Goal: Information Seeking & Learning: Find specific fact

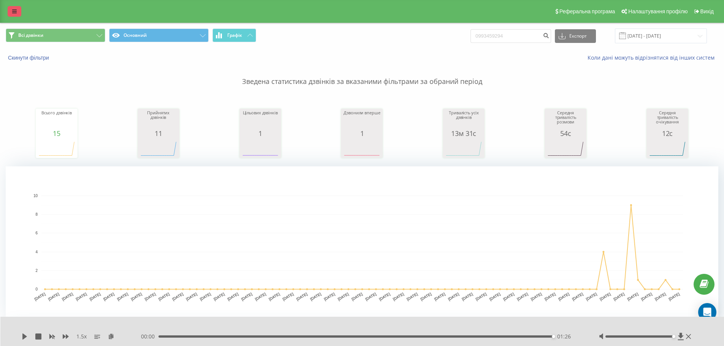
click at [13, 14] on icon at bounding box center [14, 11] width 5 height 5
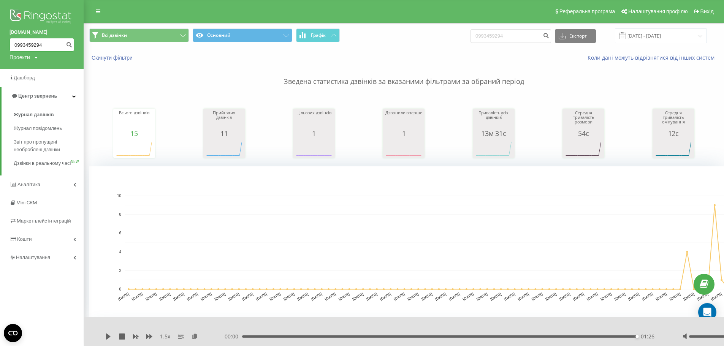
click at [60, 43] on input "0993459294" at bounding box center [41, 45] width 65 height 14
type input "0"
paste input "0976625302"
type input "0976625302"
click at [67, 44] on icon "submit" at bounding box center [69, 43] width 6 height 5
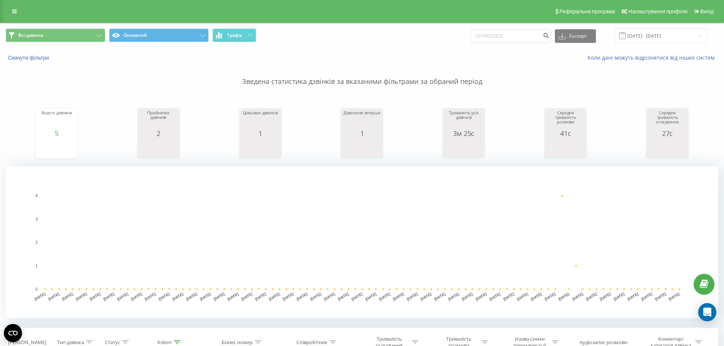
scroll to position [190, 0]
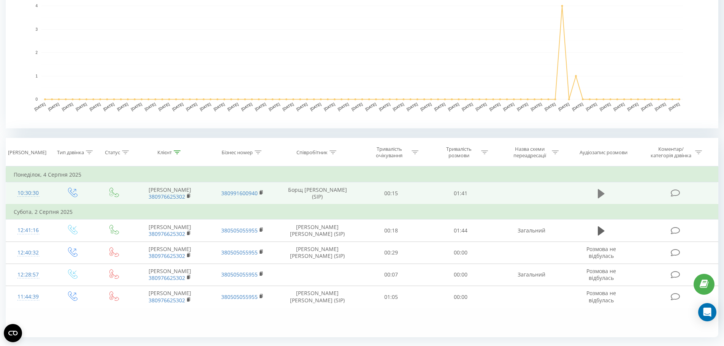
click at [598, 195] on icon at bounding box center [601, 193] width 7 height 9
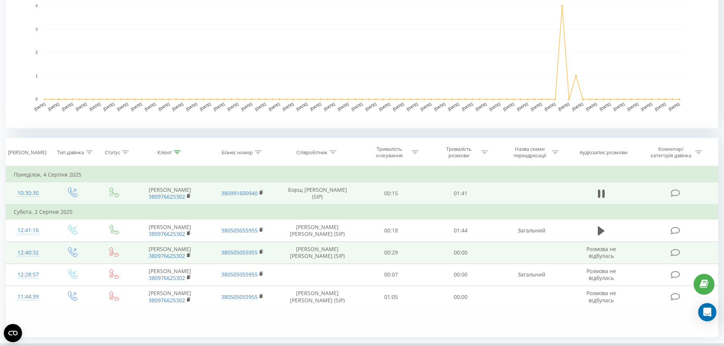
scroll to position [38, 0]
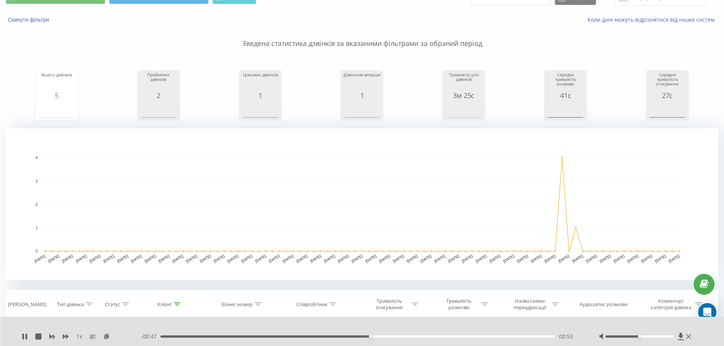
click at [670, 335] on div at bounding box center [639, 336] width 68 height 2
click at [25, 335] on icon at bounding box center [25, 337] width 6 height 6
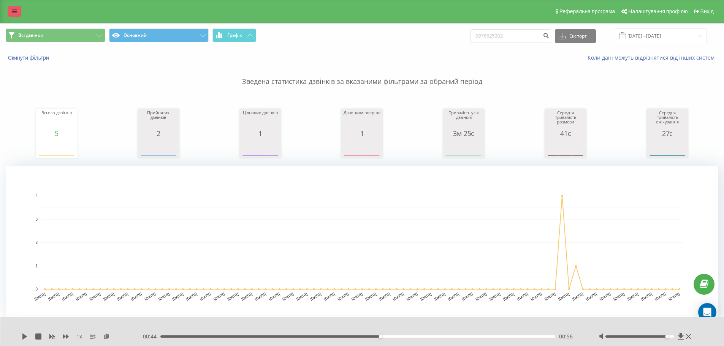
click at [13, 12] on icon at bounding box center [14, 11] width 5 height 5
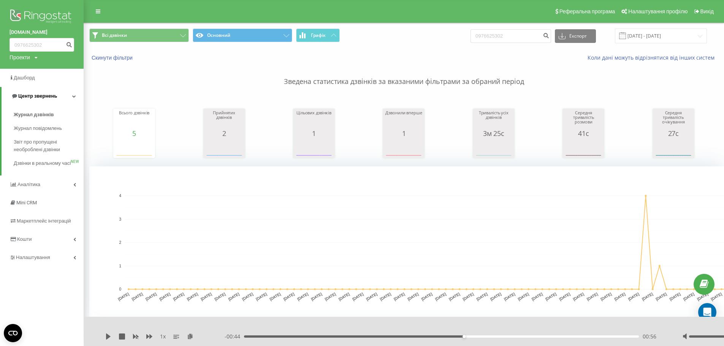
click at [32, 95] on span "Центр звернень" at bounding box center [37, 96] width 39 height 6
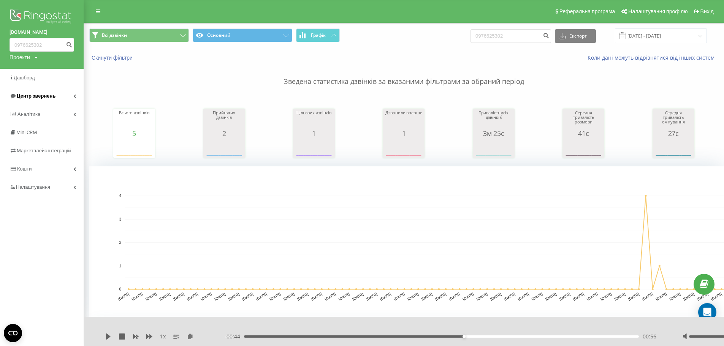
click at [74, 93] on link "Центр звернень" at bounding box center [42, 96] width 84 height 18
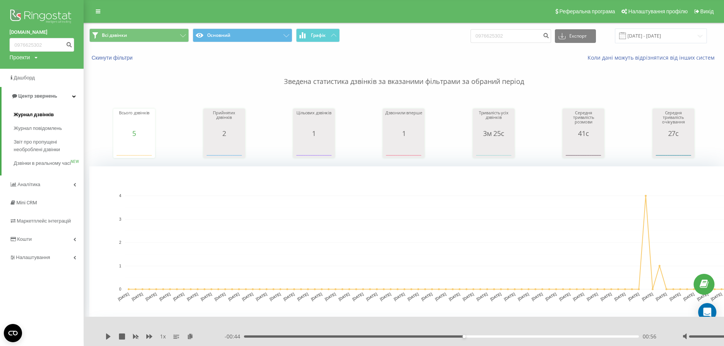
click at [33, 113] on span "Журнал дзвінків" at bounding box center [34, 115] width 40 height 8
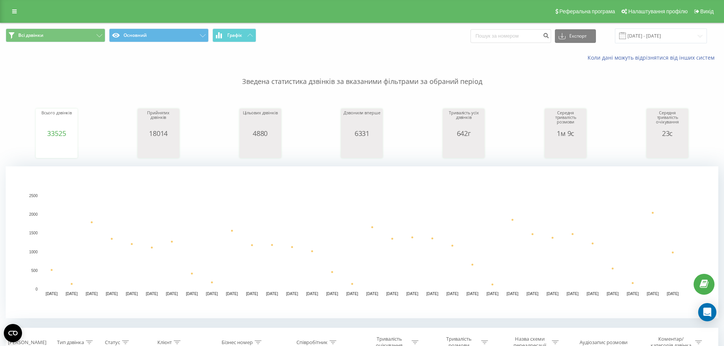
scroll to position [228, 0]
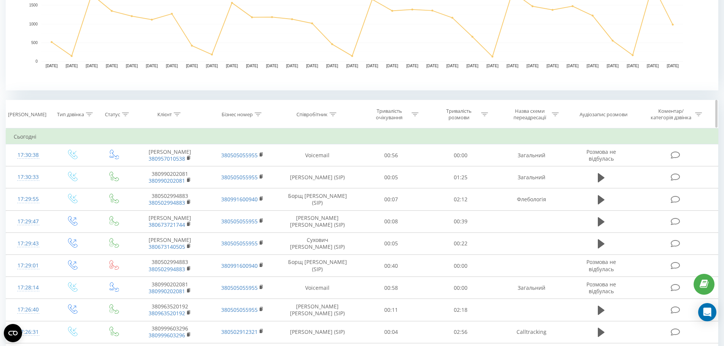
click at [331, 115] on icon at bounding box center [332, 114] width 7 height 4
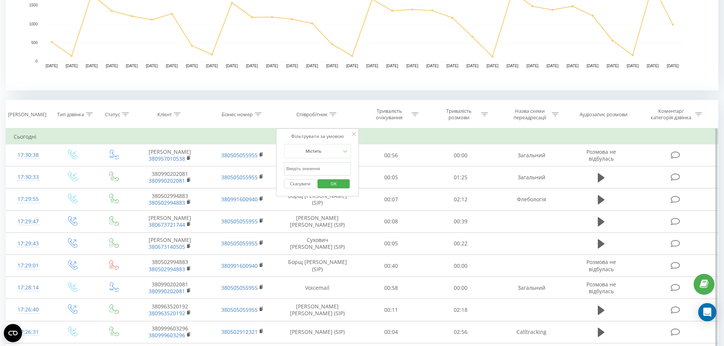
click at [309, 165] on input "text" at bounding box center [317, 168] width 67 height 13
type input "борщ"
click at [330, 181] on span "OK" at bounding box center [333, 184] width 21 height 12
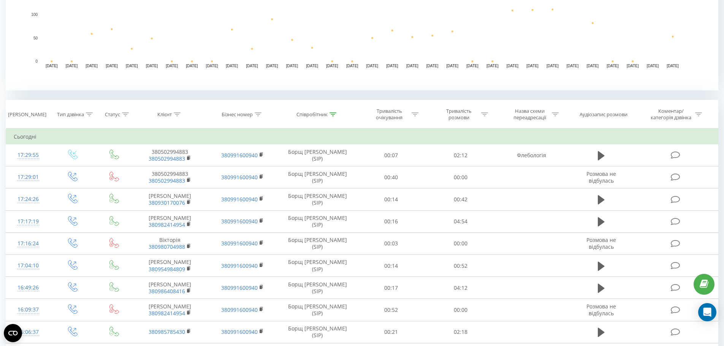
scroll to position [335, 0]
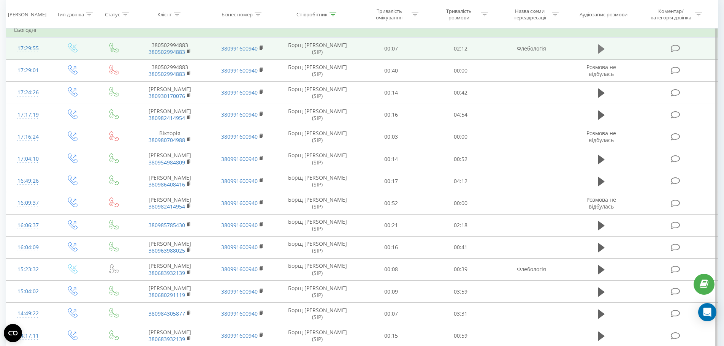
click at [600, 47] on icon at bounding box center [601, 48] width 7 height 9
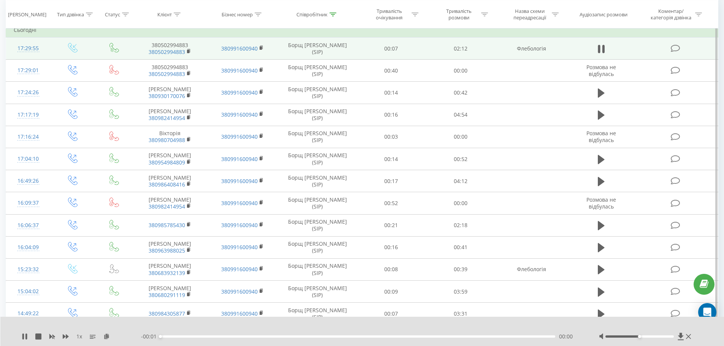
click at [669, 337] on div at bounding box center [639, 336] width 68 height 2
drag, startPoint x: 667, startPoint y: 338, endPoint x: 675, endPoint y: 337, distance: 8.4
click at [675, 337] on div at bounding box center [646, 337] width 94 height 8
click at [63, 336] on icon at bounding box center [66, 336] width 6 height 5
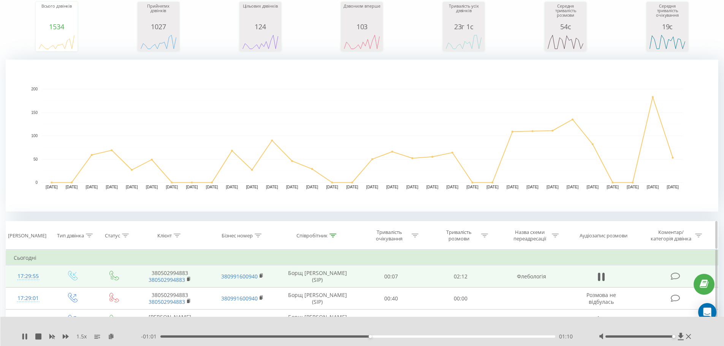
scroll to position [183, 0]
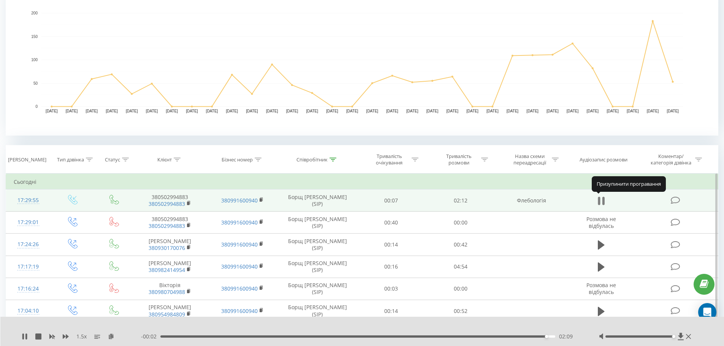
click at [601, 201] on icon at bounding box center [601, 201] width 7 height 11
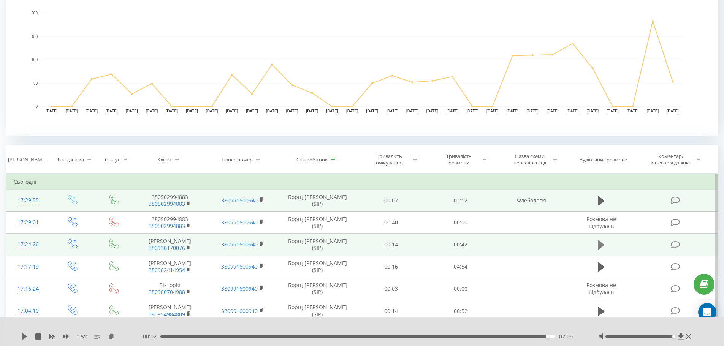
click at [603, 246] on icon at bounding box center [601, 245] width 7 height 11
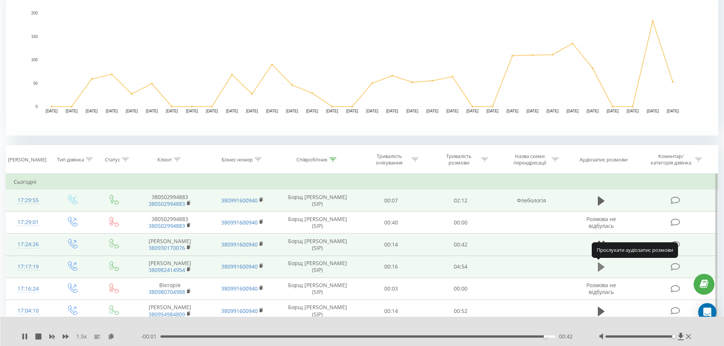
click at [602, 267] on icon at bounding box center [601, 267] width 7 height 9
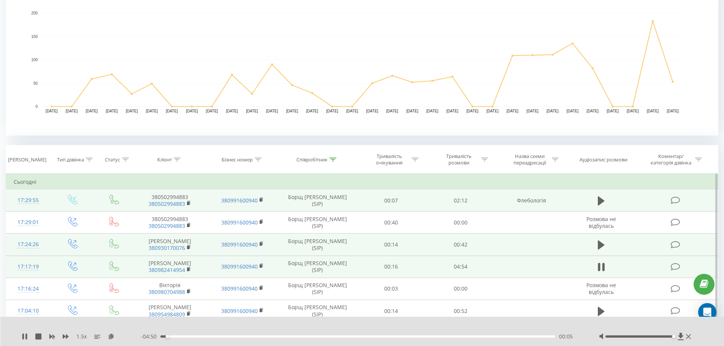
scroll to position [259, 0]
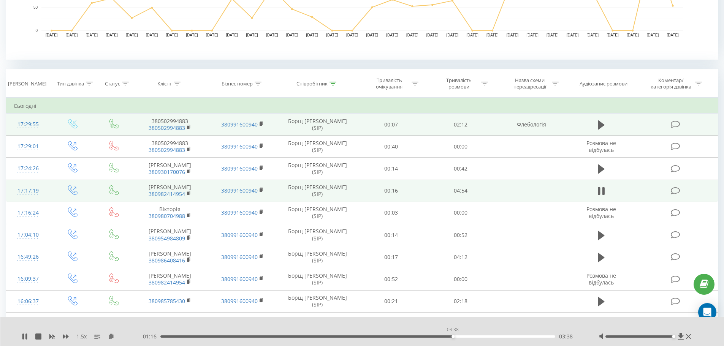
click at [452, 336] on div "03:38" at bounding box center [357, 336] width 395 height 2
click at [463, 337] on div "03:46" at bounding box center [357, 336] width 395 height 2
click at [471, 337] on div "03:46" at bounding box center [357, 336] width 395 height 2
click at [484, 337] on div "03:53" at bounding box center [357, 336] width 395 height 2
click at [495, 337] on div "04:10" at bounding box center [357, 336] width 395 height 2
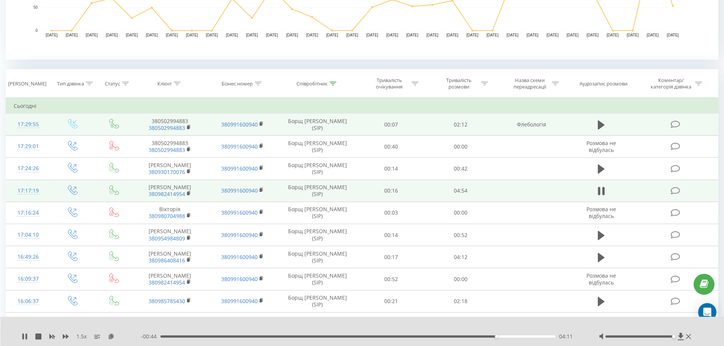
click at [505, 337] on div "04:11" at bounding box center [357, 336] width 395 height 2
click at [526, 337] on div "04:33" at bounding box center [357, 336] width 395 height 2
click at [533, 337] on div "04:39" at bounding box center [357, 336] width 395 height 2
click at [544, 337] on div "04:47" at bounding box center [357, 336] width 395 height 2
click at [182, 192] on link "380982414954" at bounding box center [167, 193] width 36 height 7
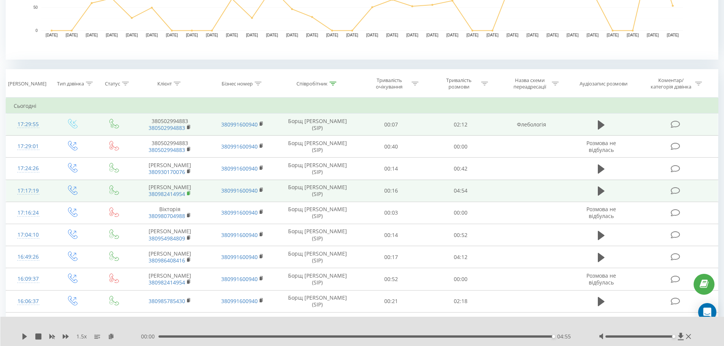
click at [189, 195] on rect at bounding box center [188, 193] width 2 height 3
click at [565, 188] on td at bounding box center [531, 191] width 72 height 22
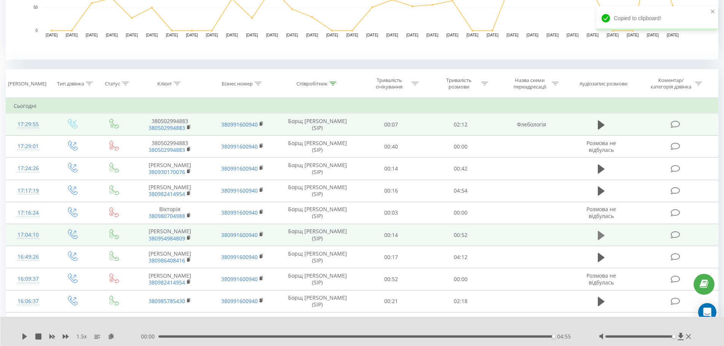
click at [601, 237] on icon at bounding box center [601, 235] width 7 height 9
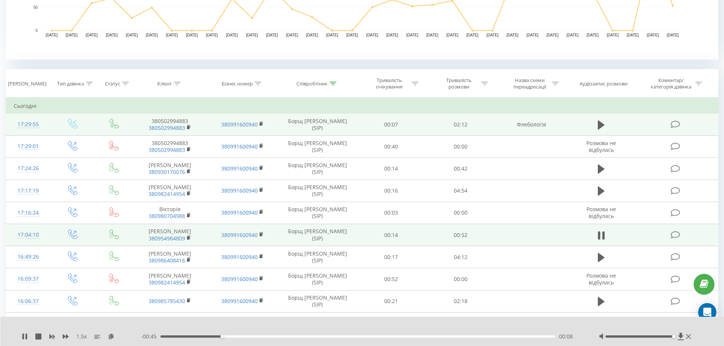
click at [673, 334] on div at bounding box center [646, 337] width 94 height 8
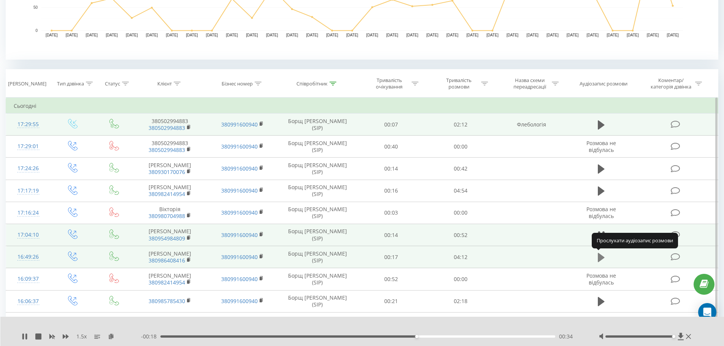
click at [600, 257] on icon at bounding box center [601, 257] width 7 height 9
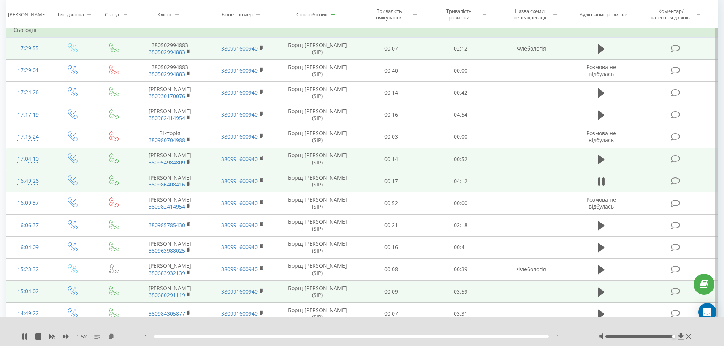
scroll to position [373, 0]
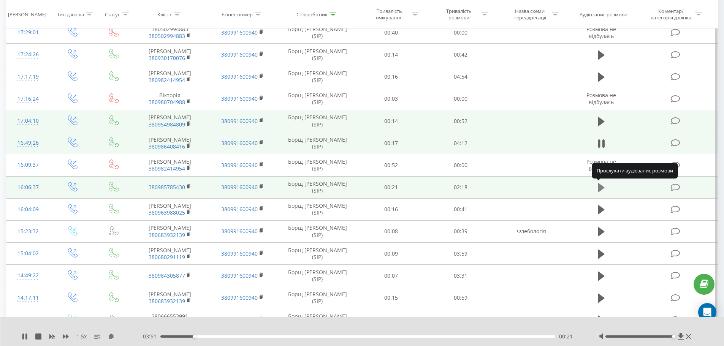
click at [598, 187] on icon at bounding box center [601, 187] width 7 height 9
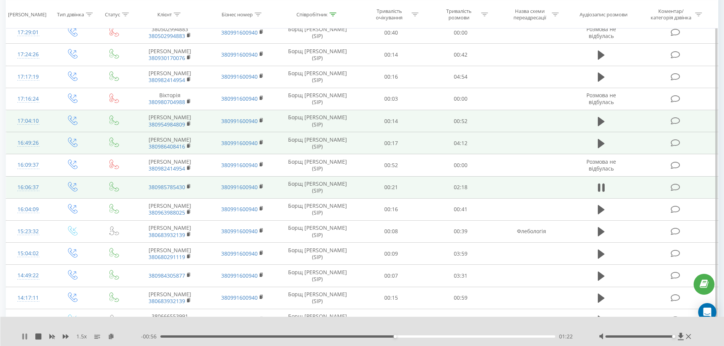
click at [23, 337] on icon at bounding box center [23, 337] width 2 height 6
click at [23, 337] on icon at bounding box center [24, 337] width 5 height 6
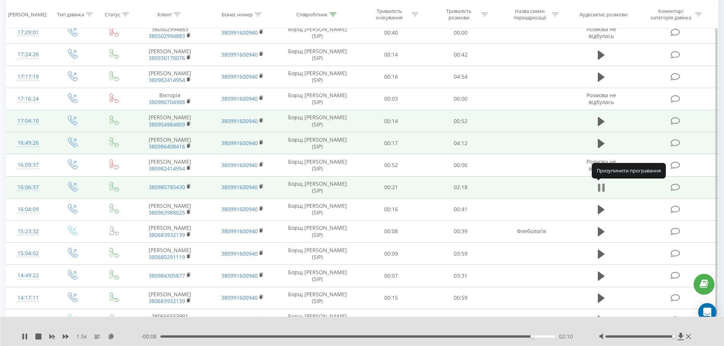
click at [602, 185] on icon at bounding box center [603, 187] width 2 height 8
click at [600, 121] on icon at bounding box center [601, 121] width 7 height 9
click at [598, 145] on icon at bounding box center [601, 143] width 7 height 9
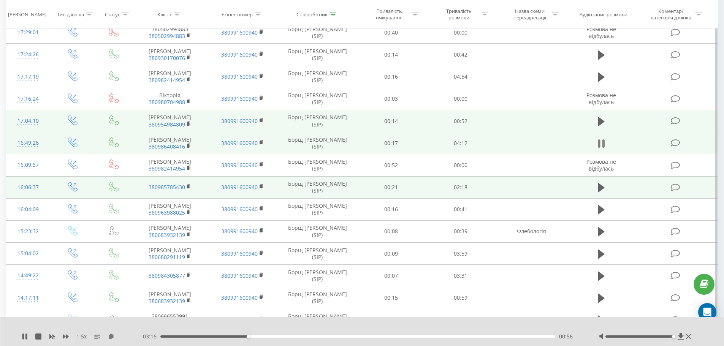
click at [599, 141] on icon at bounding box center [599, 143] width 2 height 8
click at [601, 186] on icon at bounding box center [601, 187] width 7 height 9
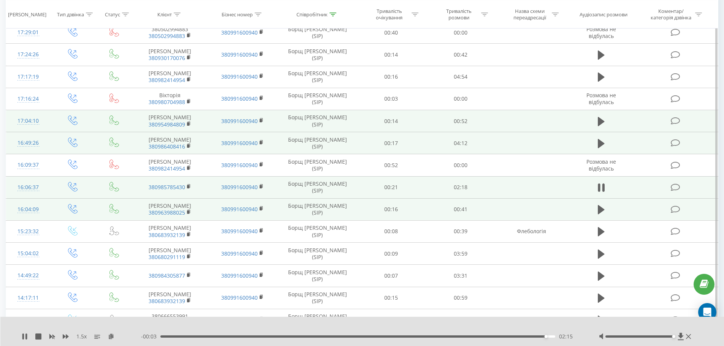
click at [593, 210] on td at bounding box center [601, 209] width 67 height 22
click at [599, 210] on icon at bounding box center [601, 209] width 7 height 9
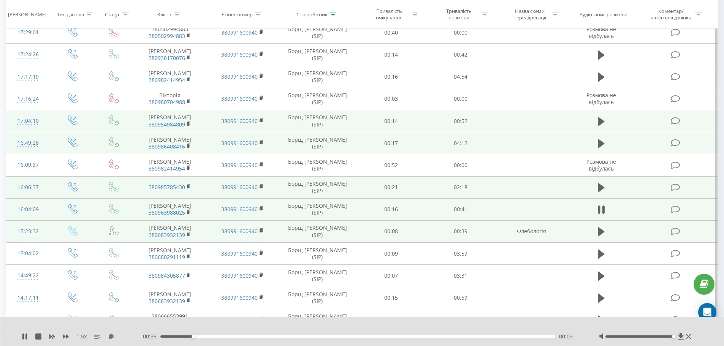
scroll to position [449, 0]
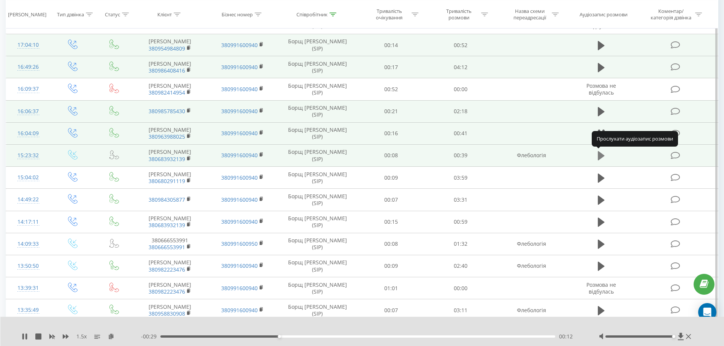
click at [598, 155] on icon at bounding box center [601, 155] width 7 height 9
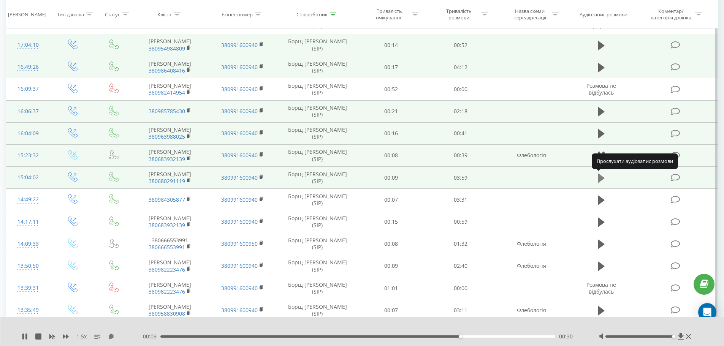
click at [601, 179] on icon at bounding box center [601, 178] width 7 height 9
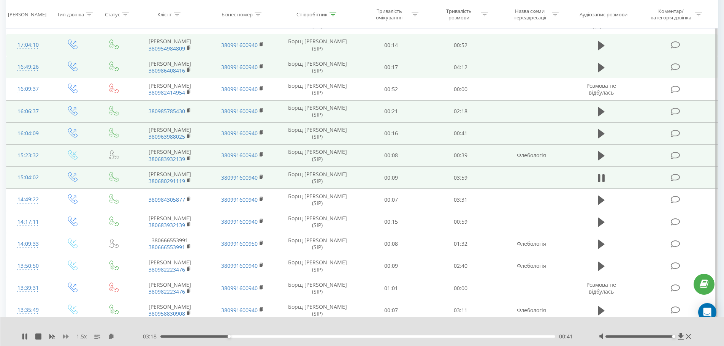
click at [66, 337] on icon at bounding box center [66, 336] width 6 height 5
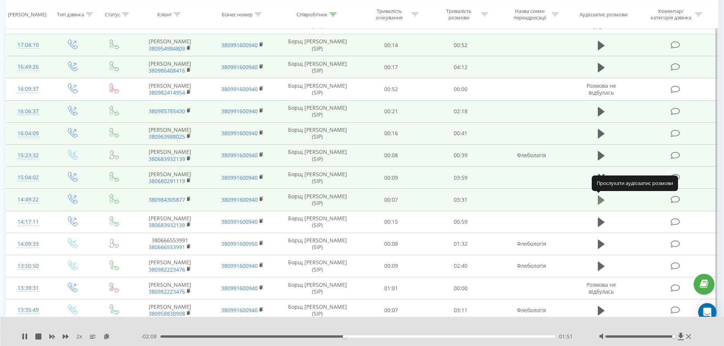
click at [601, 200] on icon at bounding box center [601, 200] width 7 height 9
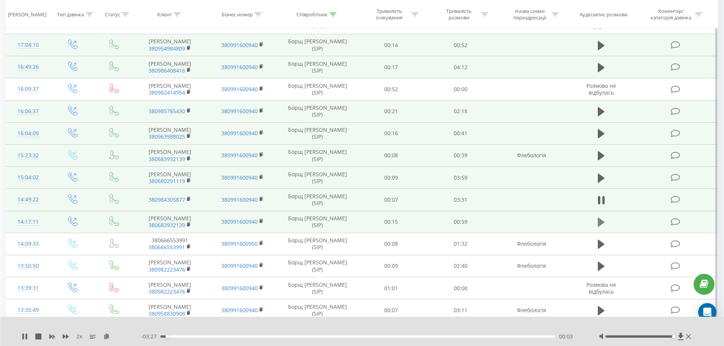
scroll to position [525, 0]
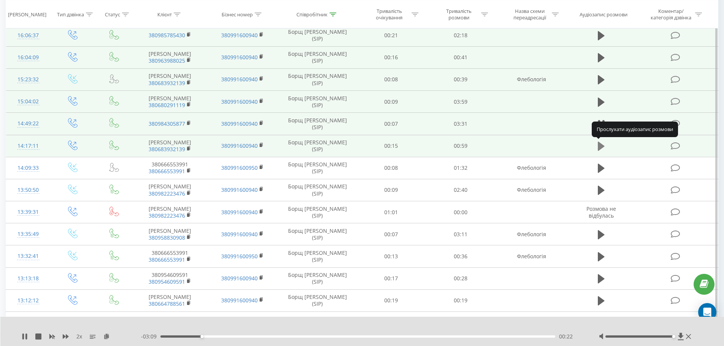
click at [599, 146] on icon at bounding box center [601, 146] width 7 height 9
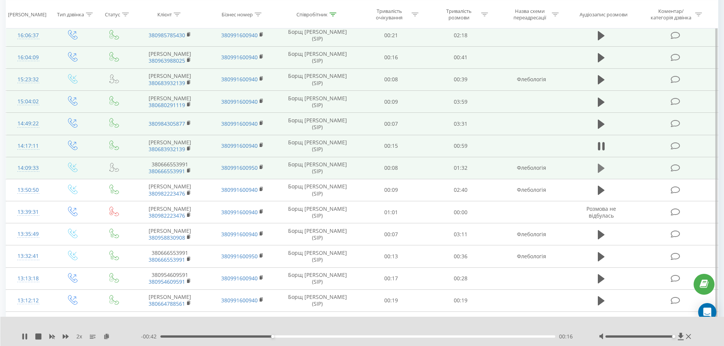
click at [599, 169] on icon at bounding box center [601, 168] width 7 height 9
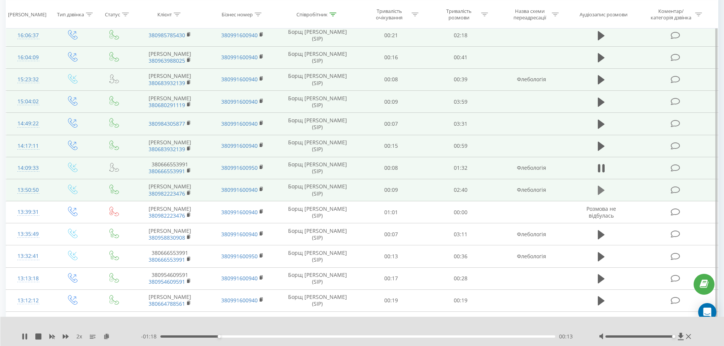
click at [599, 192] on icon at bounding box center [601, 190] width 7 height 9
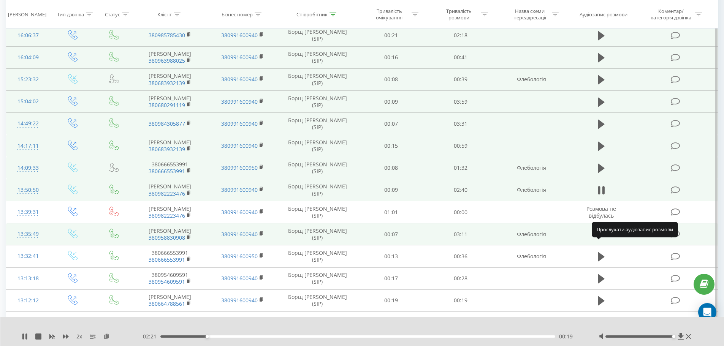
click at [601, 239] on icon at bounding box center [601, 234] width 7 height 9
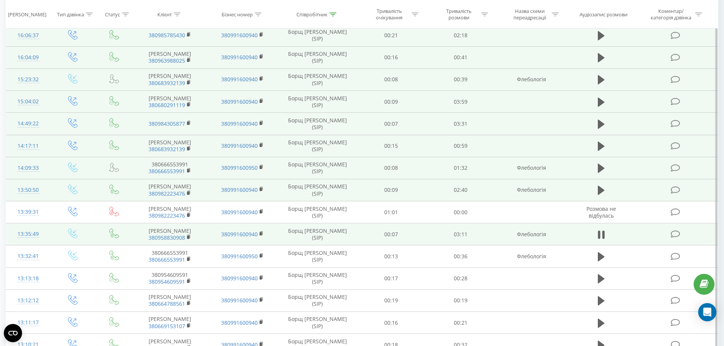
scroll to position [619, 0]
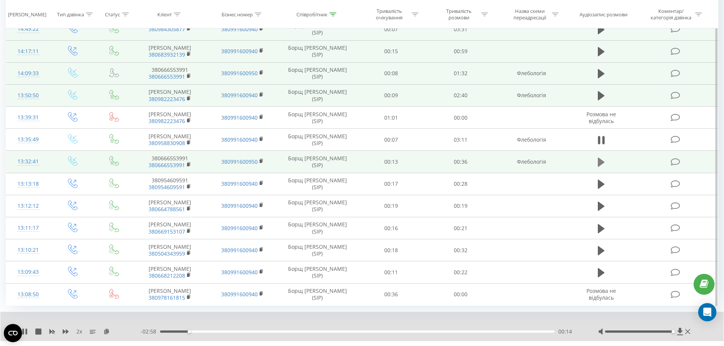
click at [601, 167] on icon at bounding box center [601, 162] width 7 height 9
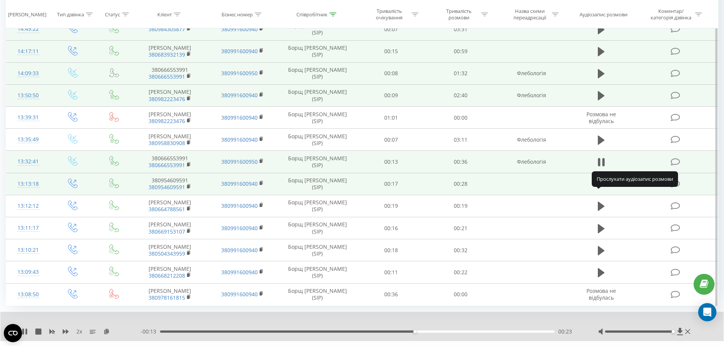
click at [600, 189] on icon at bounding box center [601, 184] width 7 height 9
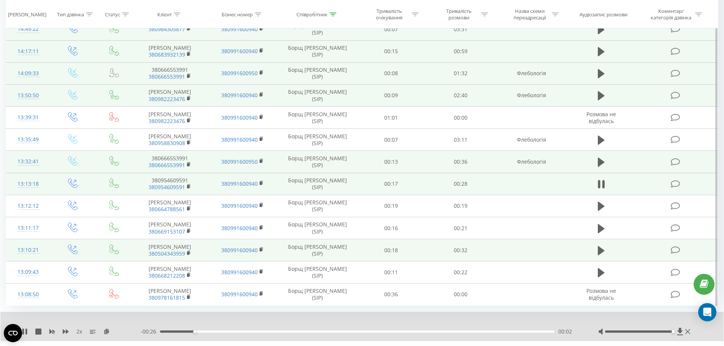
scroll to position [649, 0]
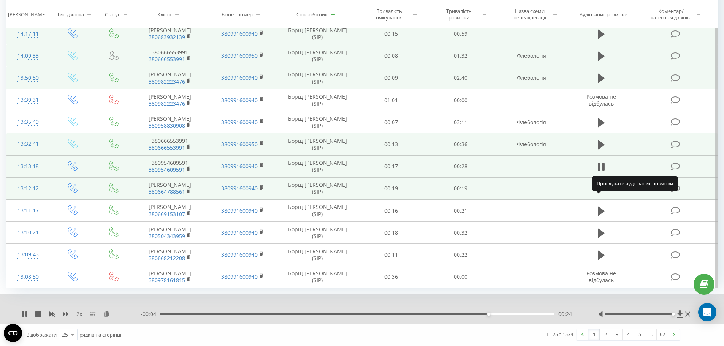
click at [603, 189] on icon at bounding box center [601, 188] width 7 height 9
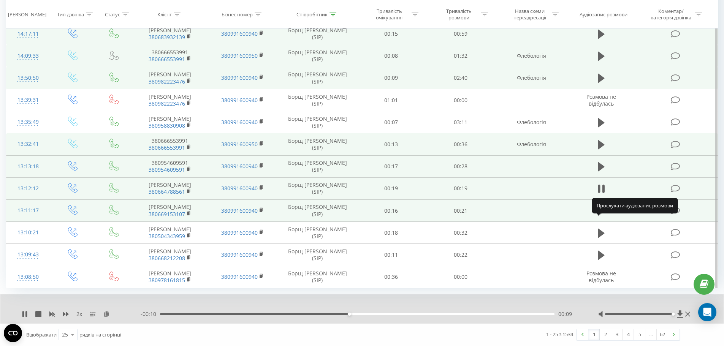
click at [600, 212] on icon at bounding box center [601, 210] width 7 height 9
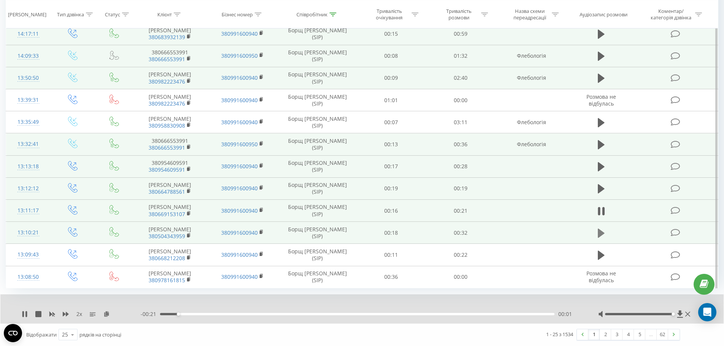
click at [598, 235] on icon at bounding box center [601, 233] width 7 height 11
click at [604, 336] on link "2" at bounding box center [604, 334] width 11 height 11
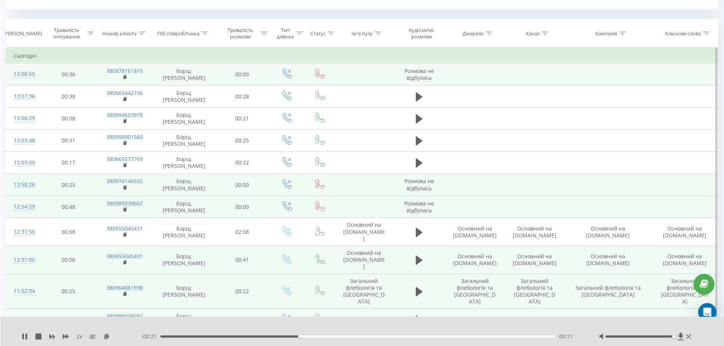
scroll to position [461, 0]
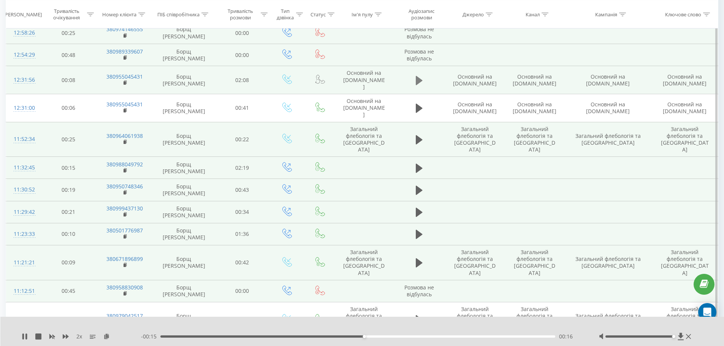
click at [418, 77] on icon at bounding box center [419, 80] width 7 height 9
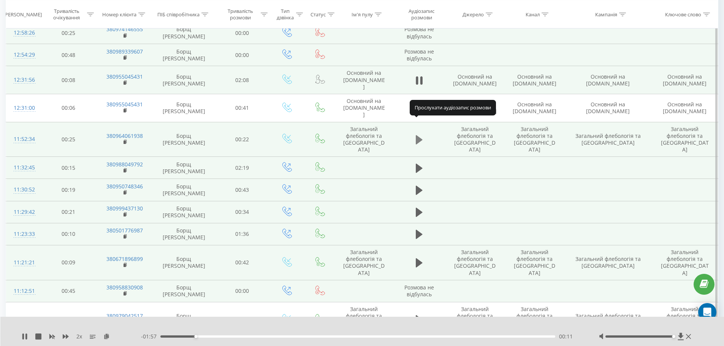
click at [417, 135] on icon at bounding box center [419, 139] width 7 height 9
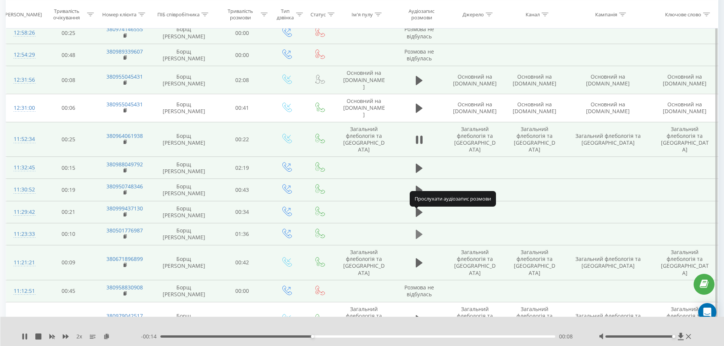
click at [418, 230] on icon at bounding box center [419, 234] width 7 height 9
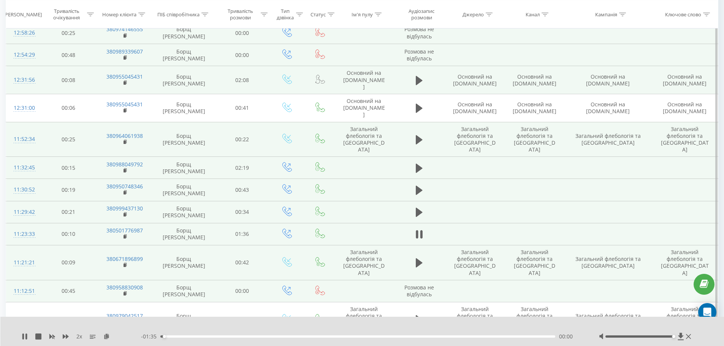
scroll to position [537, 0]
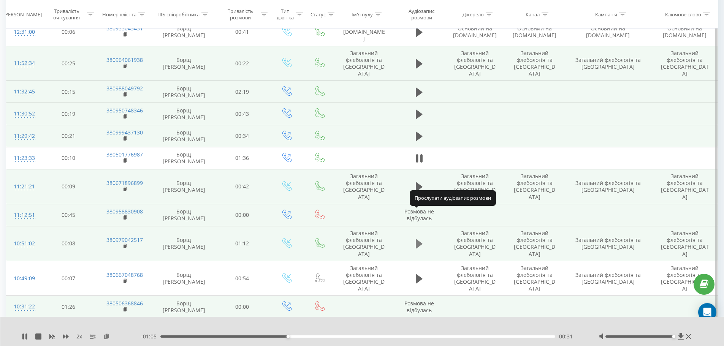
click at [419, 239] on icon at bounding box center [419, 243] width 7 height 9
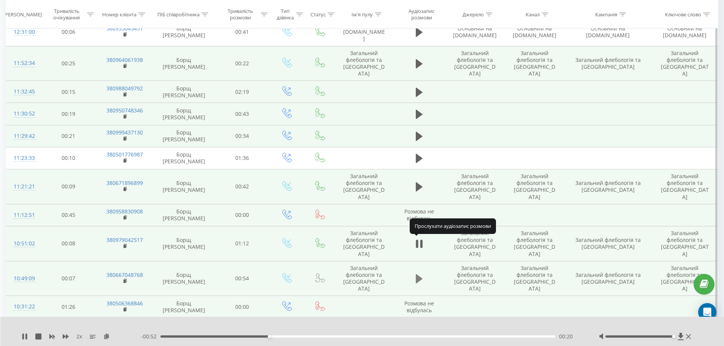
click at [418, 274] on icon at bounding box center [419, 278] width 7 height 9
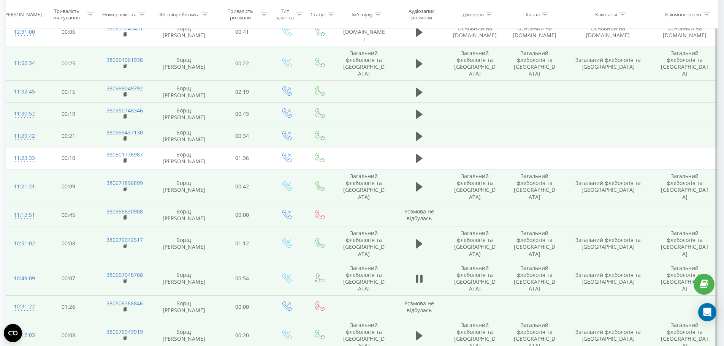
scroll to position [637, 0]
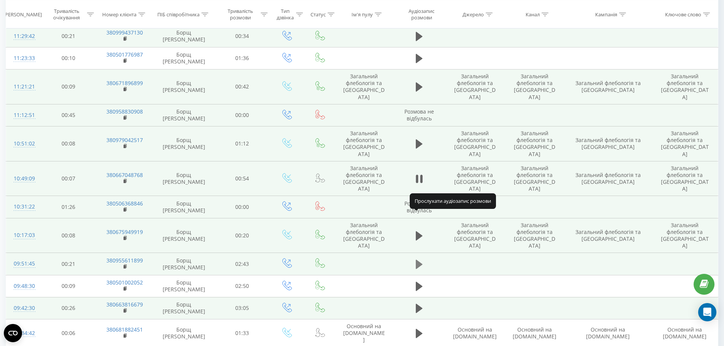
click at [417, 260] on icon at bounding box center [419, 264] width 7 height 9
